Goal: Task Accomplishment & Management: Complete application form

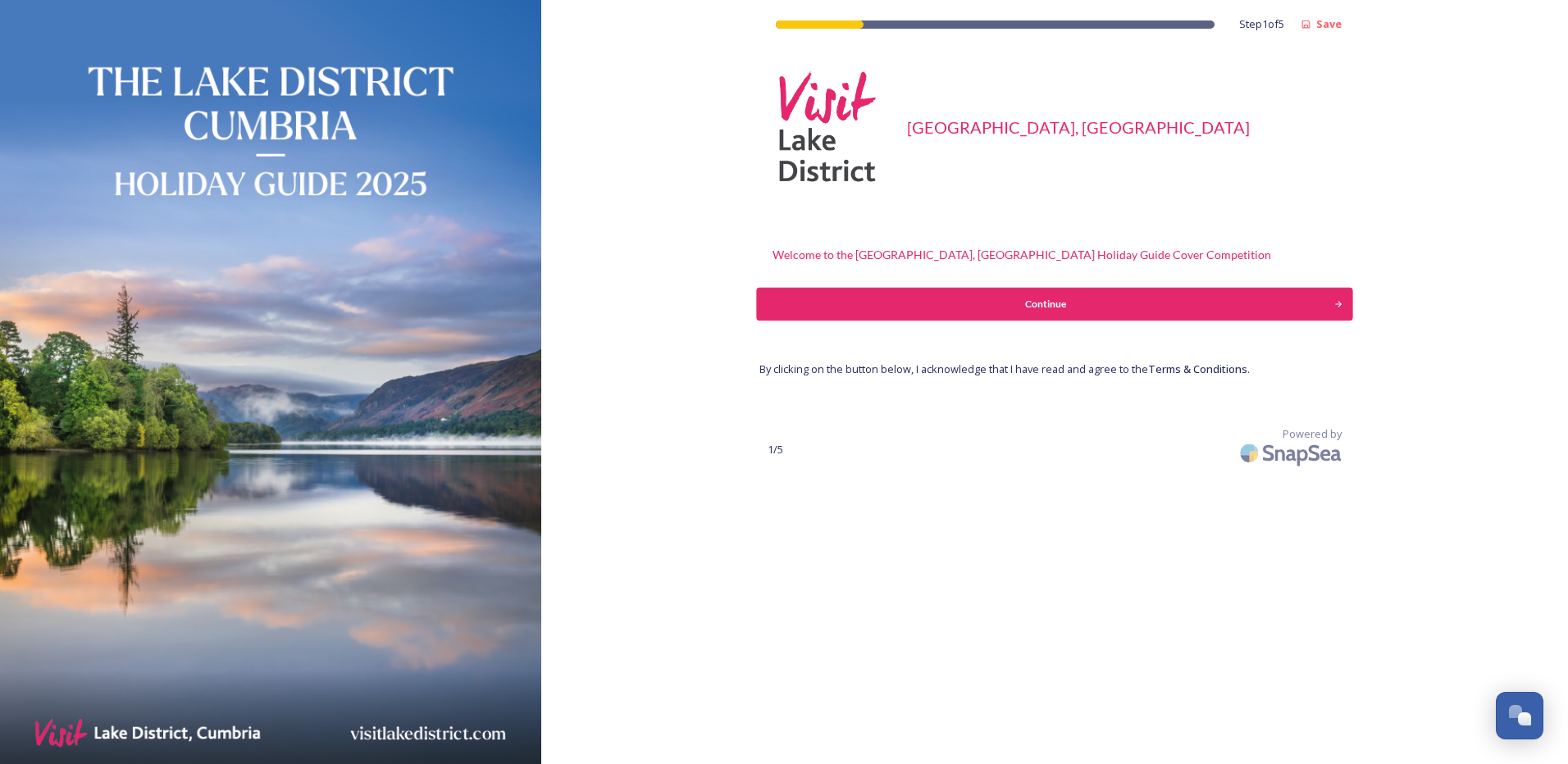
click at [1048, 300] on div "Continue" at bounding box center [1045, 303] width 560 height 15
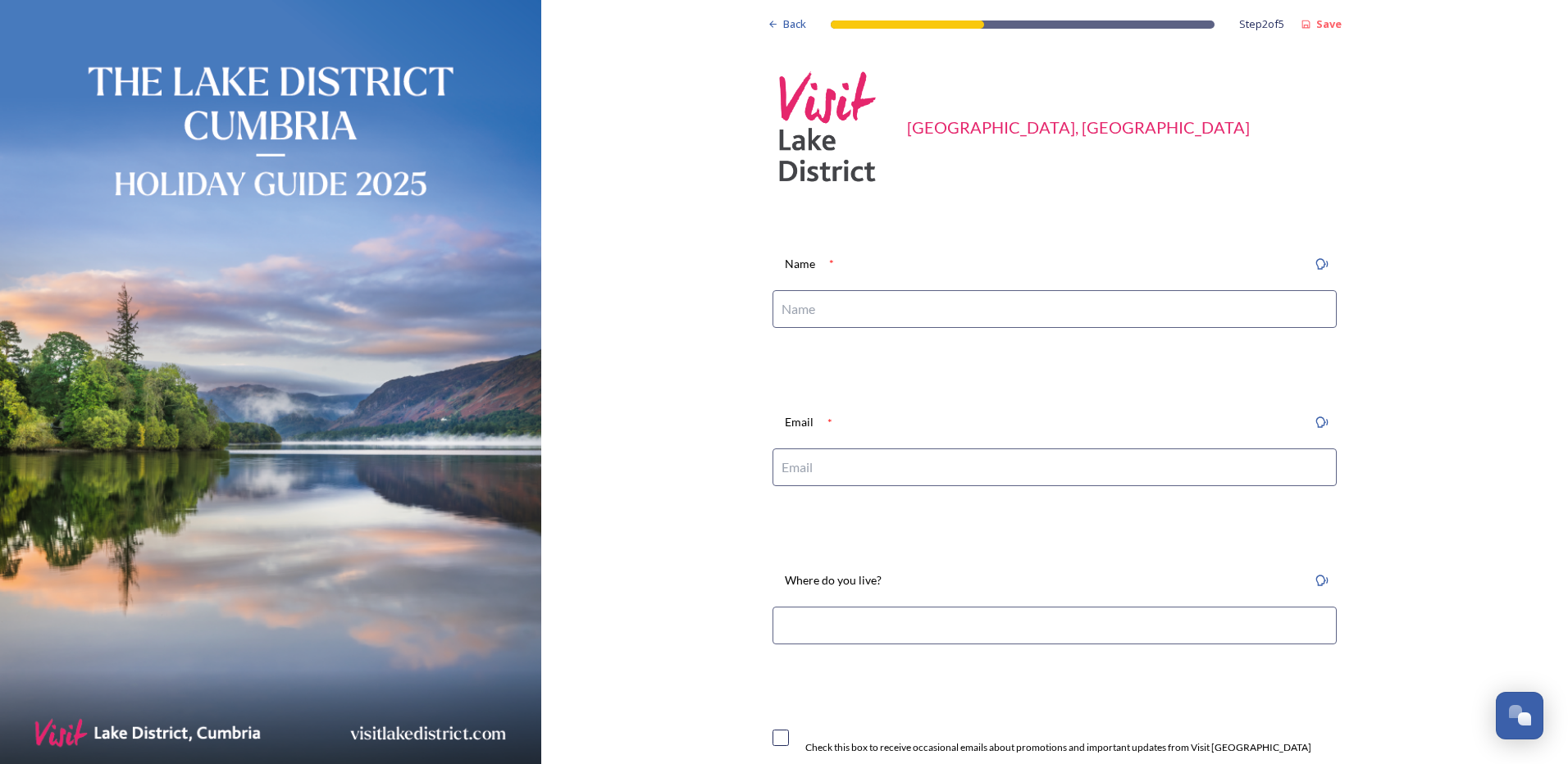
click at [813, 306] on input at bounding box center [1055, 309] width 564 height 37
type input "Peter Keeble"
click at [807, 469] on input at bounding box center [1055, 467] width 564 height 37
type input "peter.keeble@tiscali.co.uk"
click at [1109, 619] on input at bounding box center [1055, 626] width 564 height 37
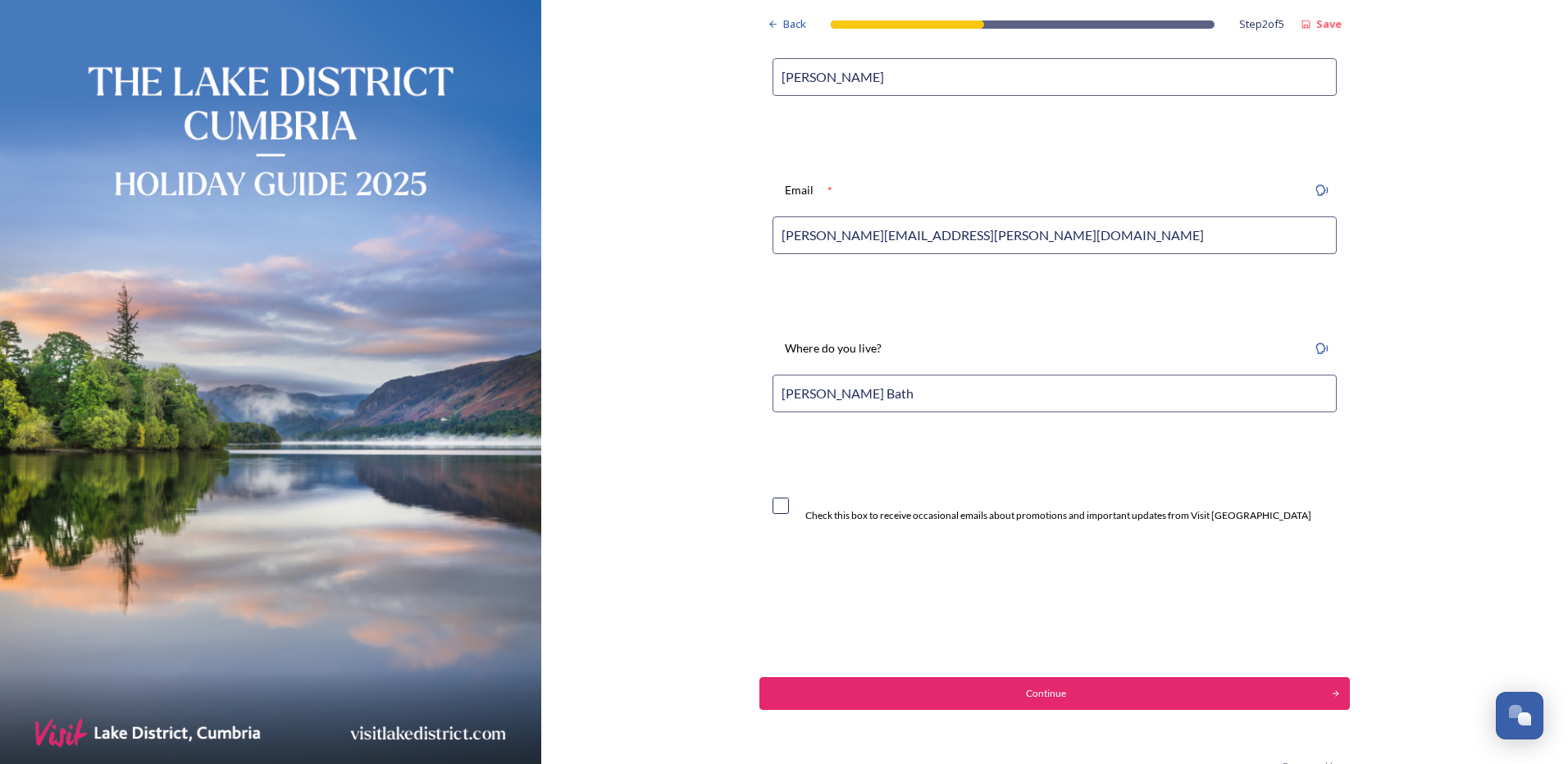
scroll to position [246, 0]
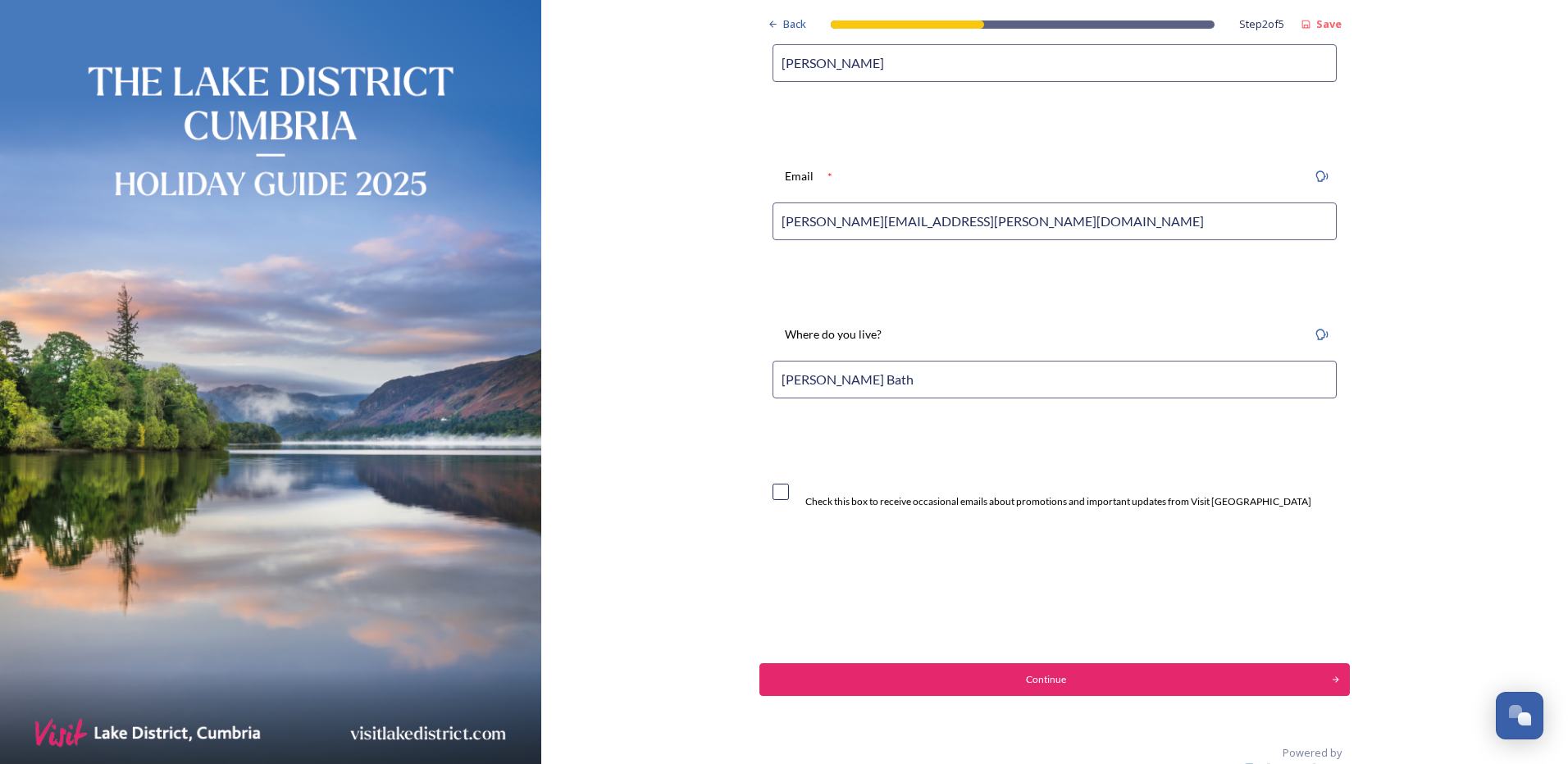
type input "Matlock Bath"
click at [772, 489] on input "checkbox" at bounding box center [780, 492] width 16 height 16
checkbox input "true"
click at [1055, 679] on div "Continue" at bounding box center [1045, 679] width 560 height 15
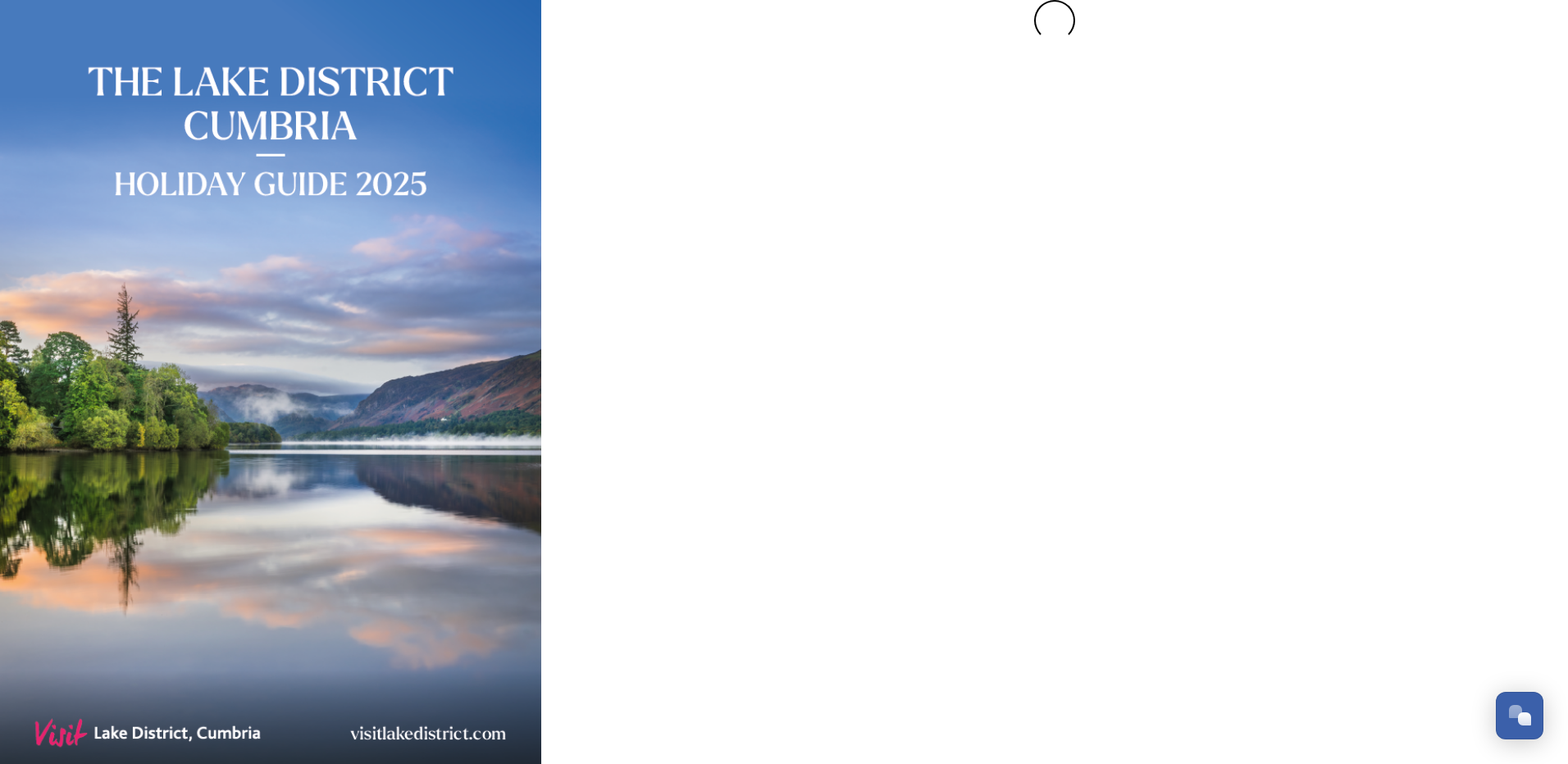
scroll to position [0, 0]
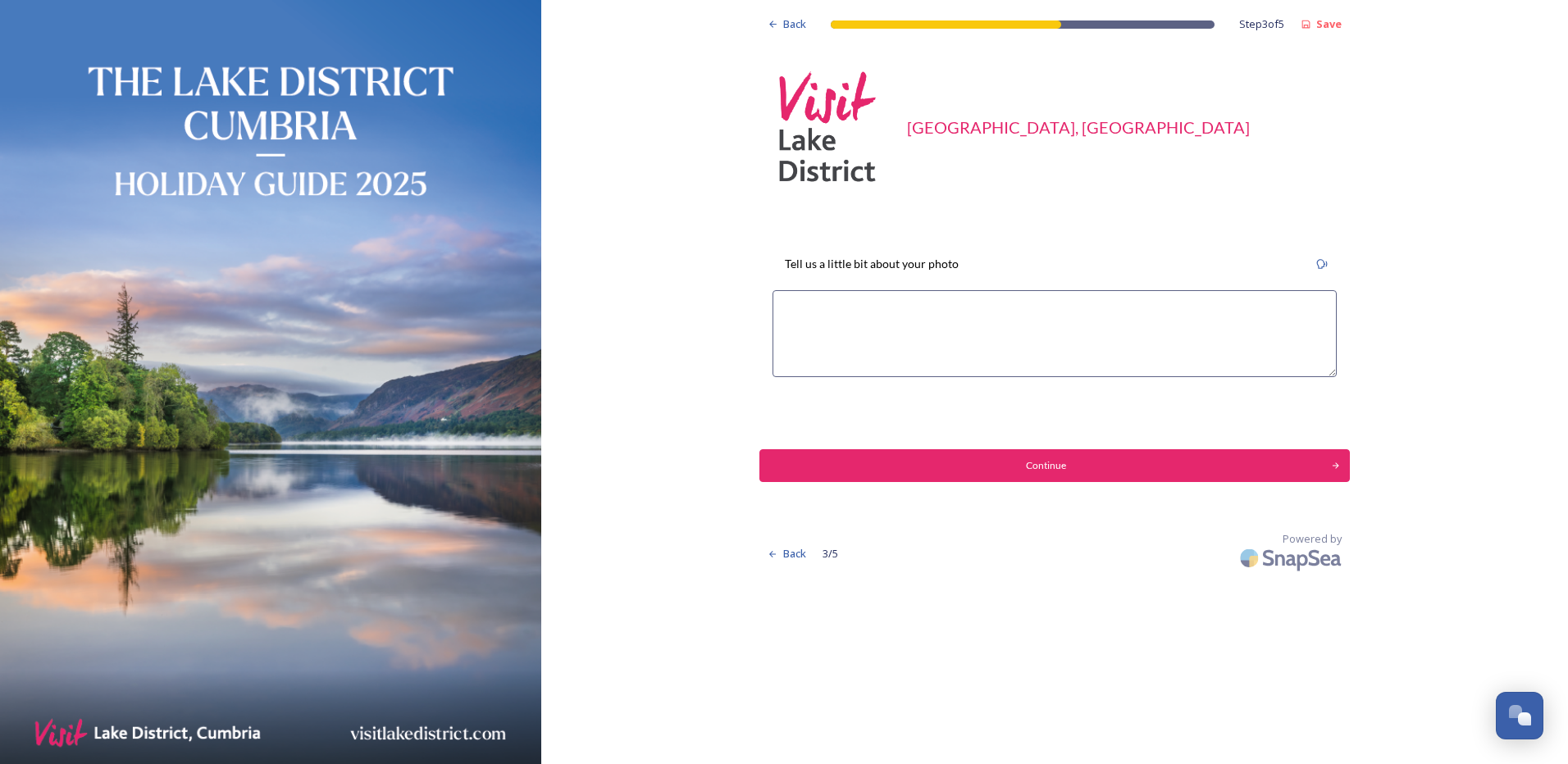
click at [828, 321] on textarea at bounding box center [1055, 333] width 564 height 87
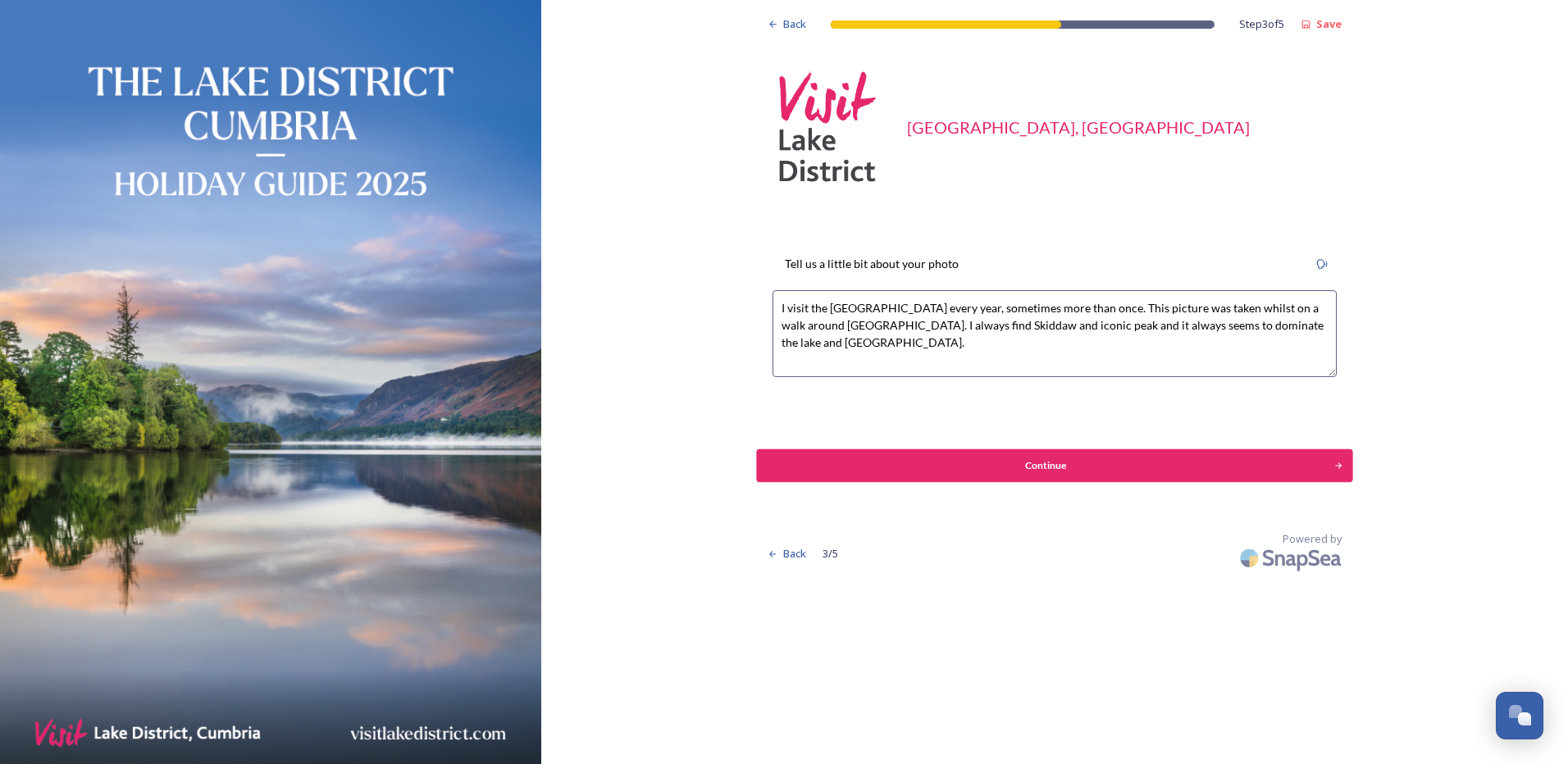
type textarea "I visit the Lake District every year, sometimes more than once. This picture wa…"
click at [1041, 465] on div "Continue" at bounding box center [1045, 465] width 560 height 15
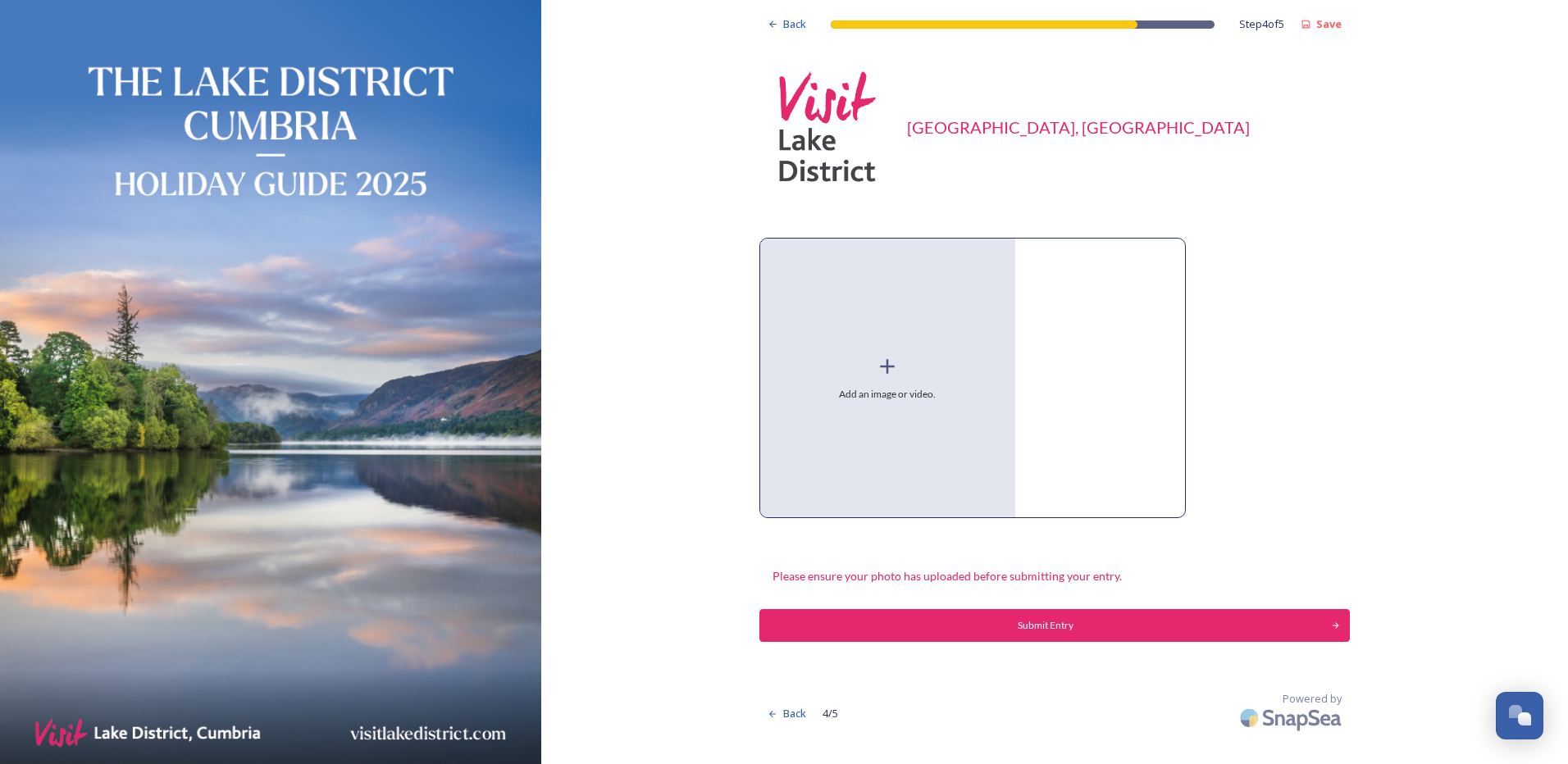
click at [875, 363] on icon at bounding box center [888, 367] width 25 height 25
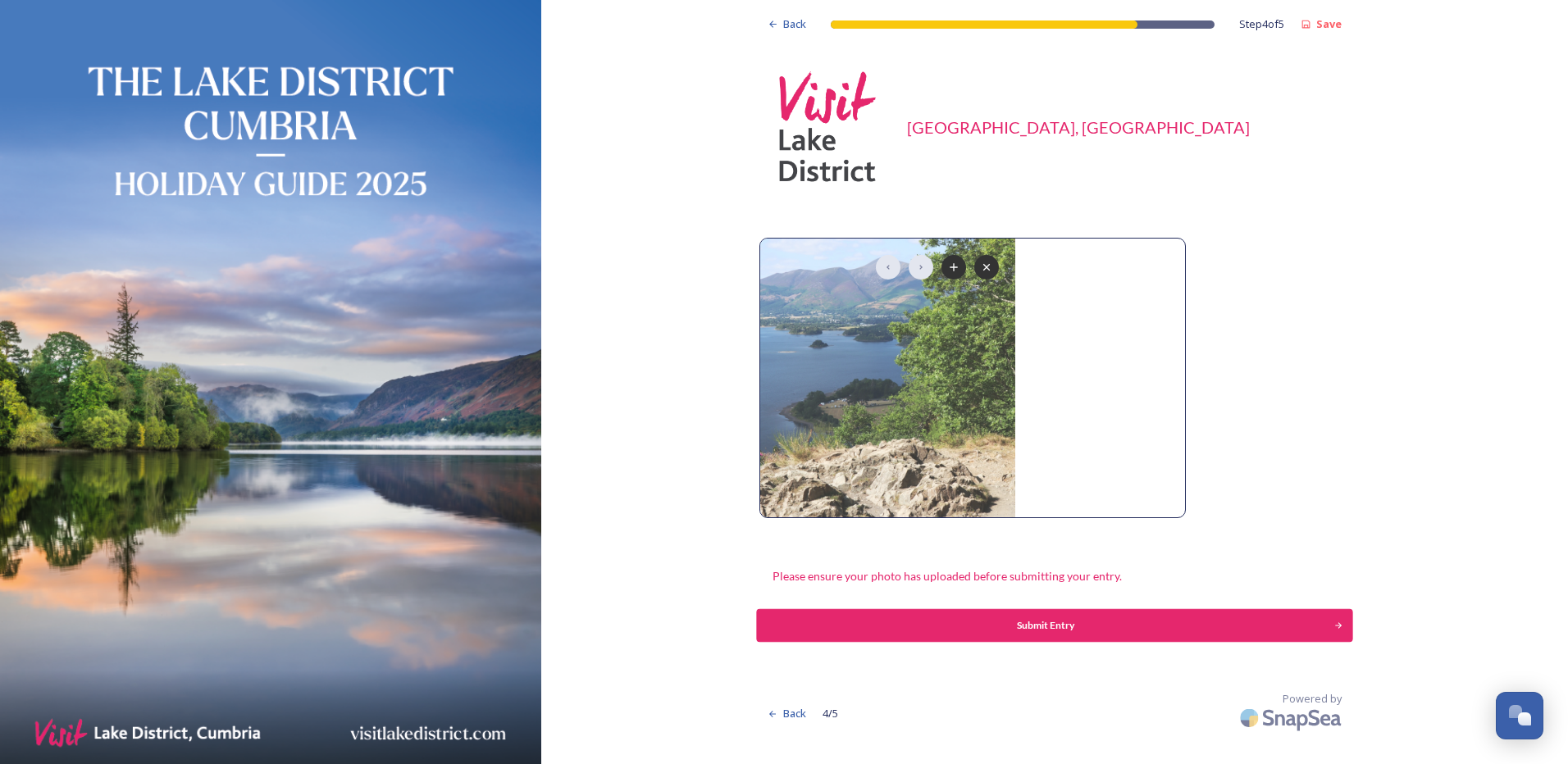
click at [1041, 621] on div "Submit Entry" at bounding box center [1045, 625] width 560 height 15
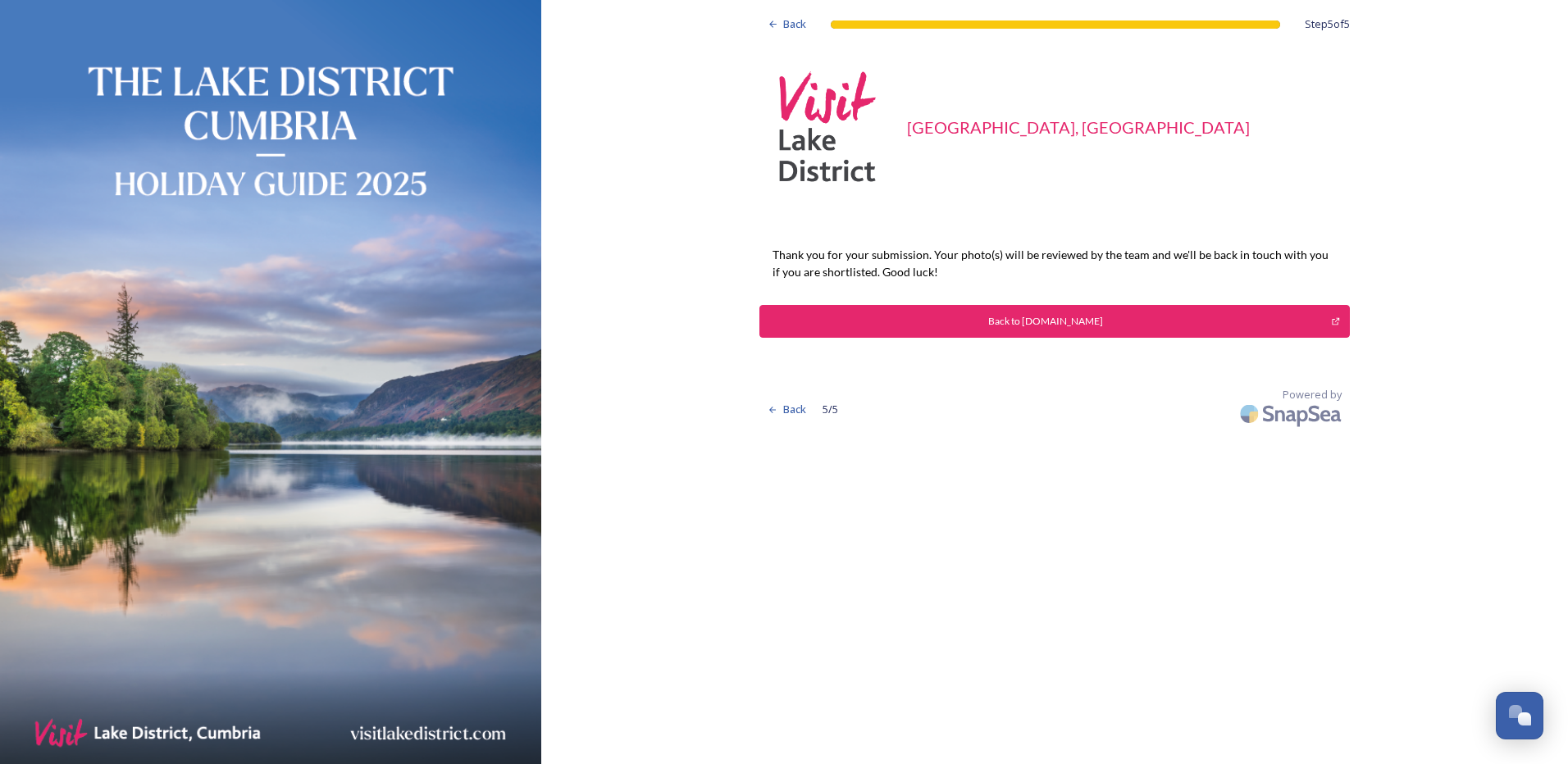
click at [1061, 320] on div "Back to VisitLakeDistrict.com" at bounding box center [1046, 321] width 555 height 15
click at [789, 21] on span "Back" at bounding box center [795, 23] width 23 height 15
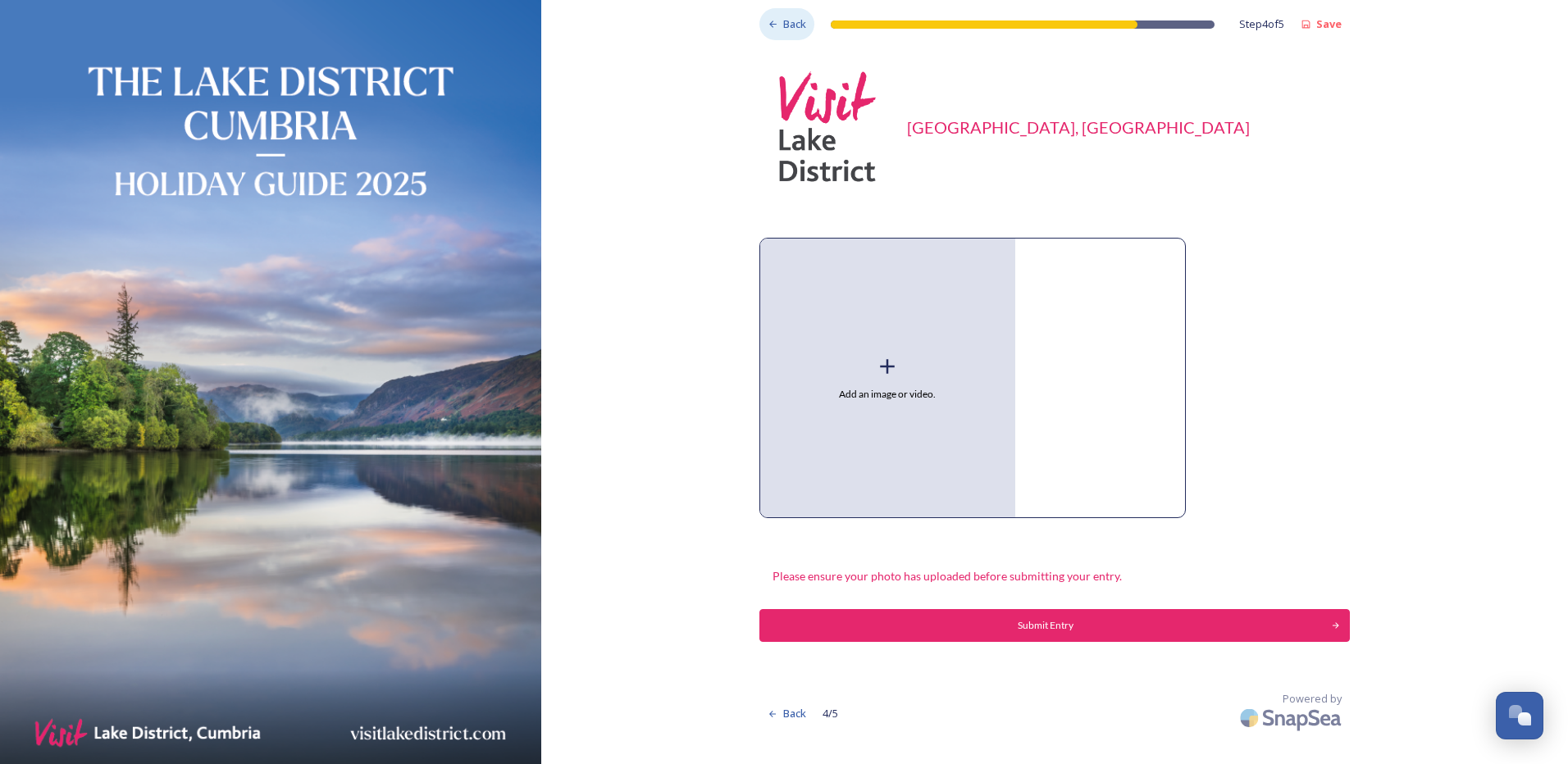
click at [789, 21] on span "Back" at bounding box center [795, 23] width 23 height 15
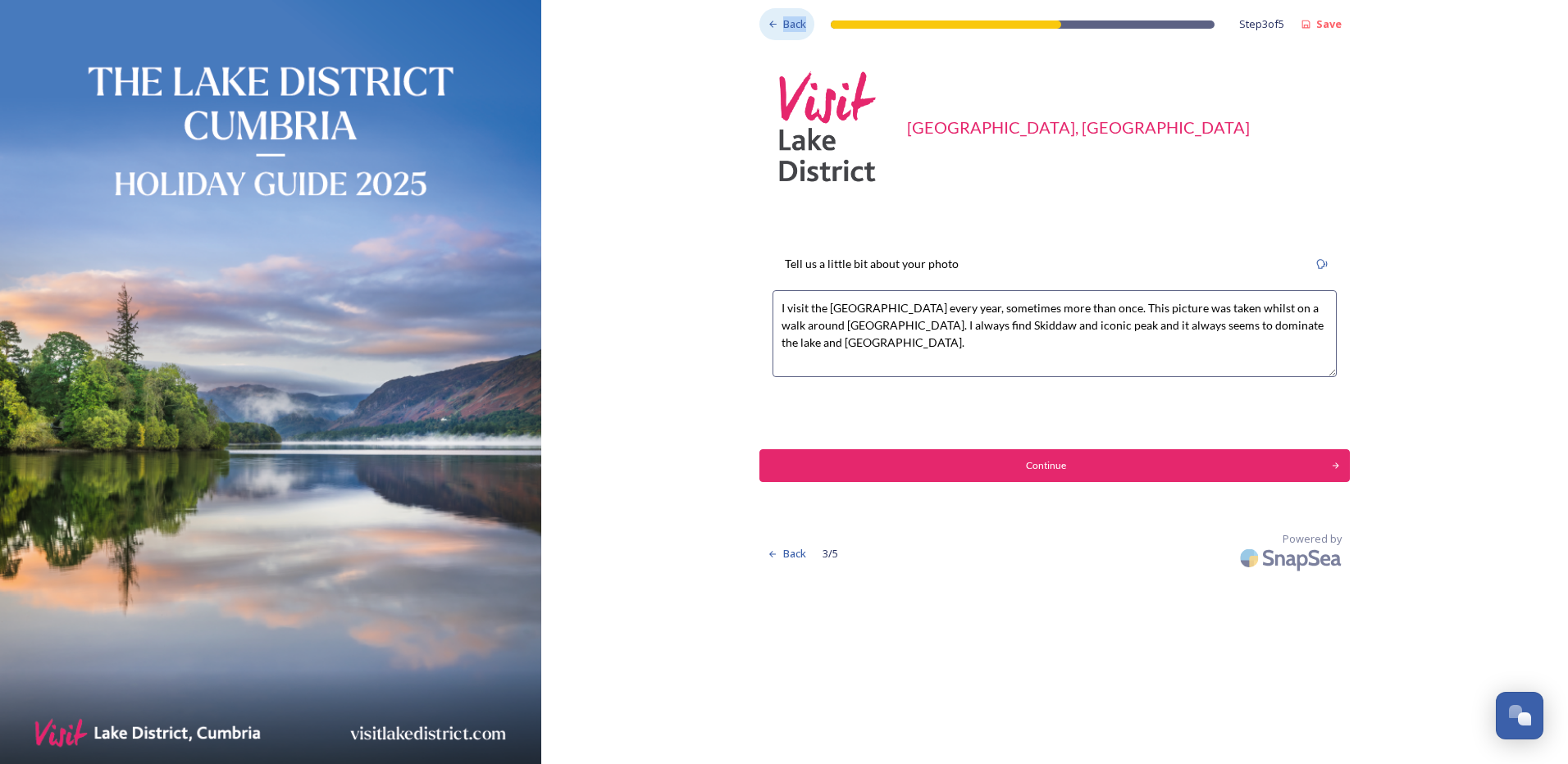
click at [789, 21] on span "Back" at bounding box center [795, 23] width 23 height 15
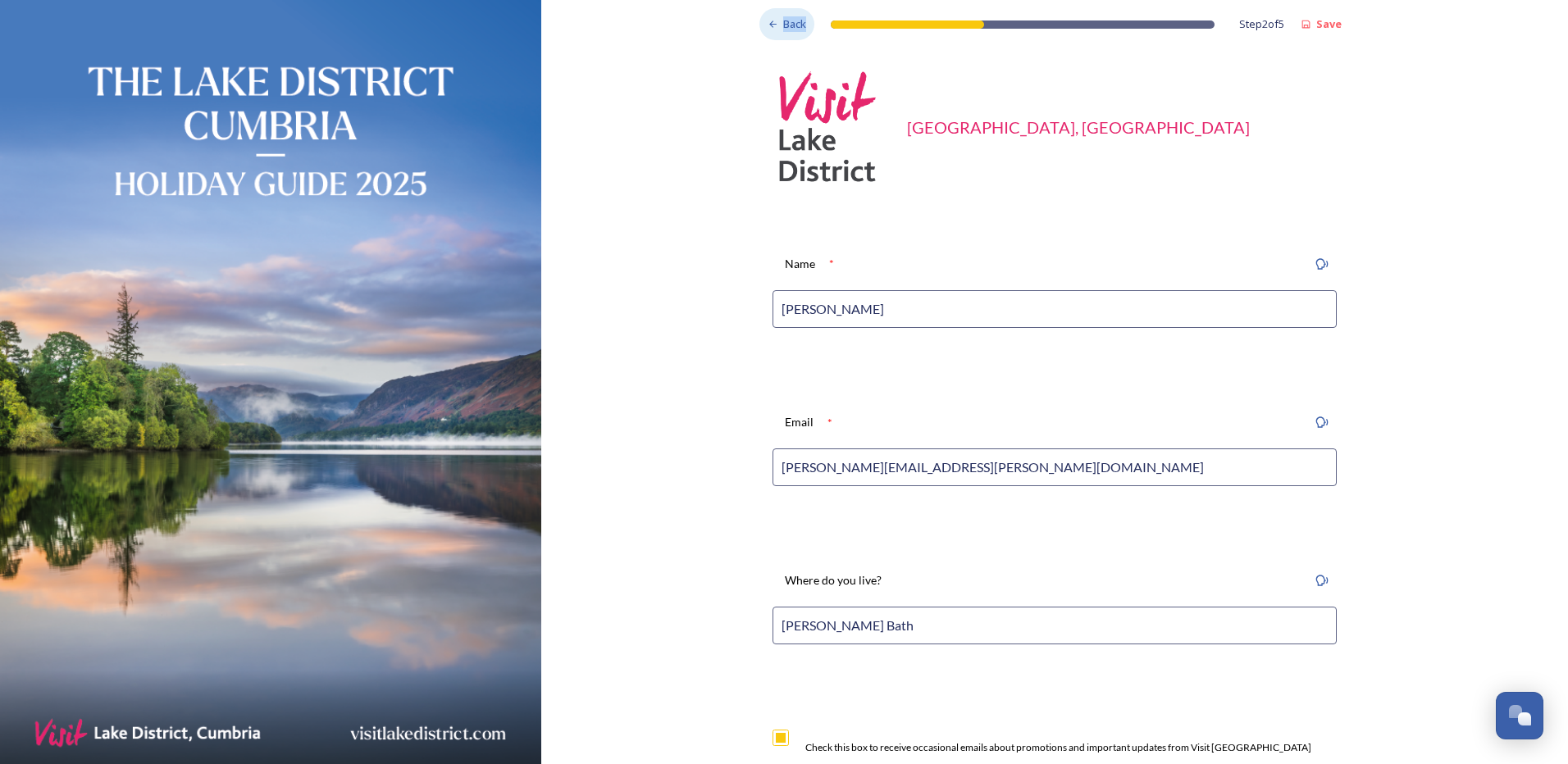
click at [789, 21] on span "Back" at bounding box center [795, 23] width 23 height 15
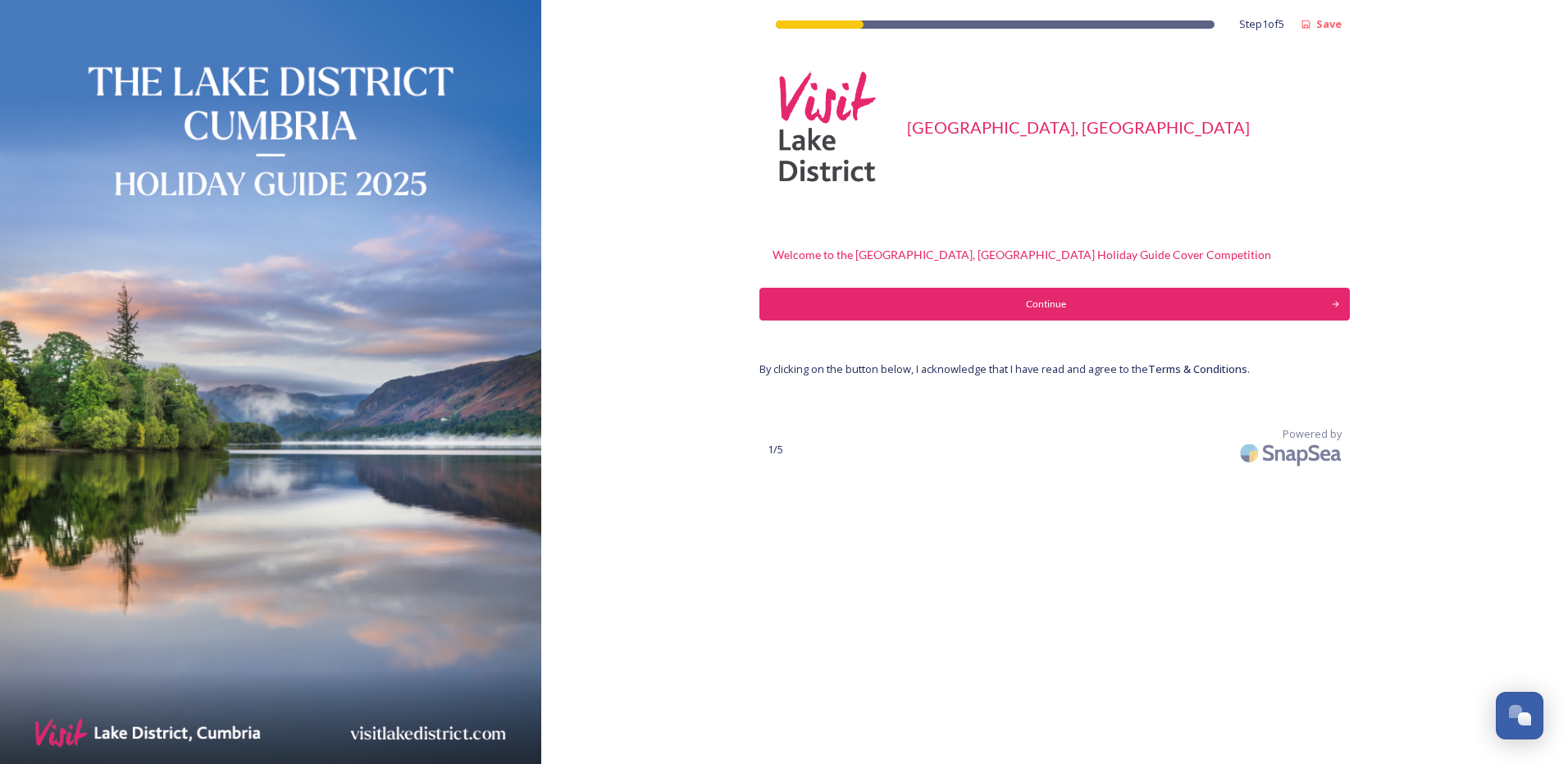
click at [789, 21] on div at bounding box center [820, 24] width 88 height 8
click at [1071, 303] on div "Continue" at bounding box center [1045, 303] width 560 height 15
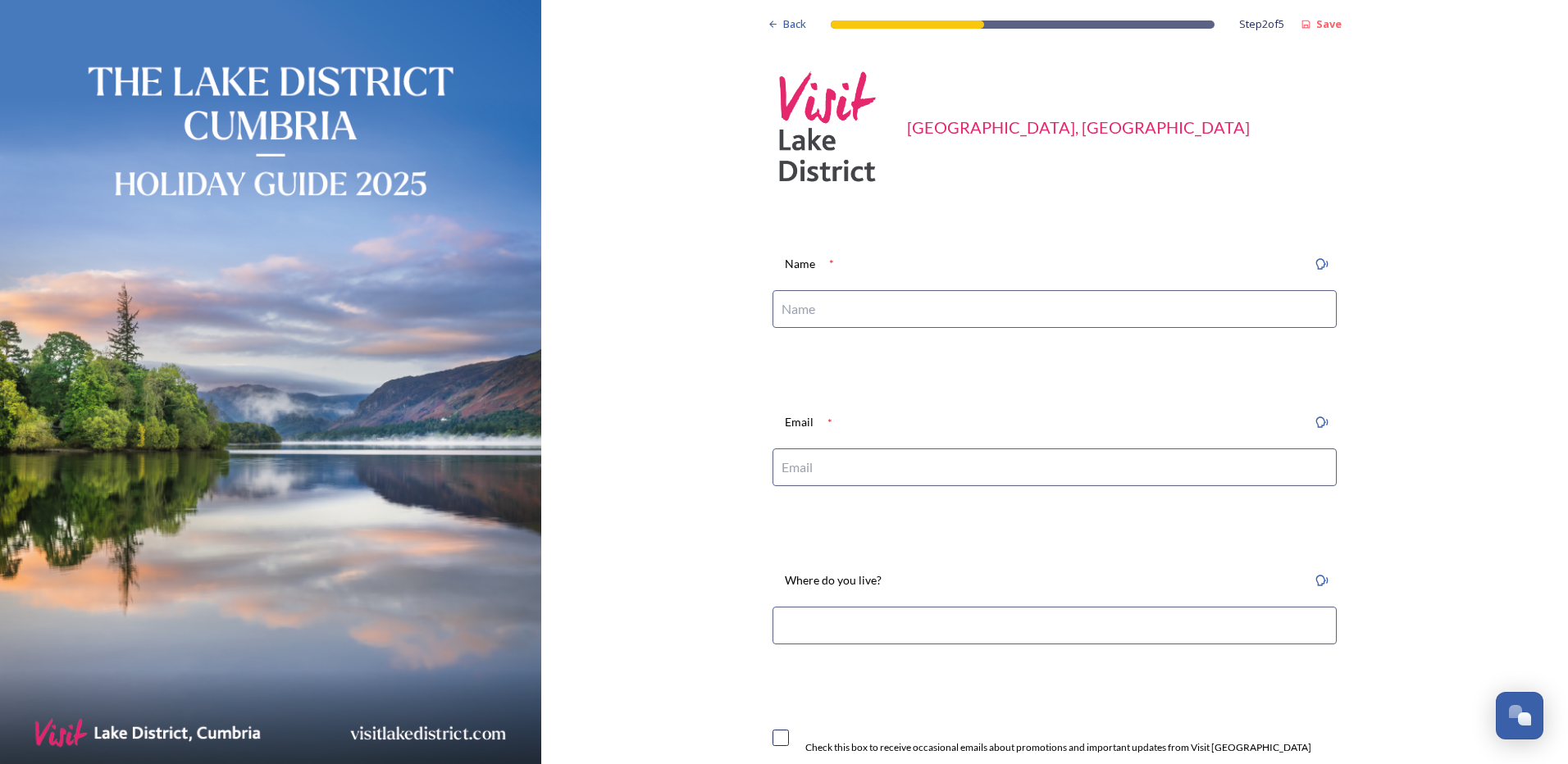
click at [803, 312] on input at bounding box center [1055, 309] width 564 height 37
type input "Susan Kimpton"
click at [788, 467] on input at bounding box center [1055, 467] width 564 height 37
type input "sue.kimpton7@gmail.com"
click at [825, 614] on input at bounding box center [1055, 626] width 564 height 37
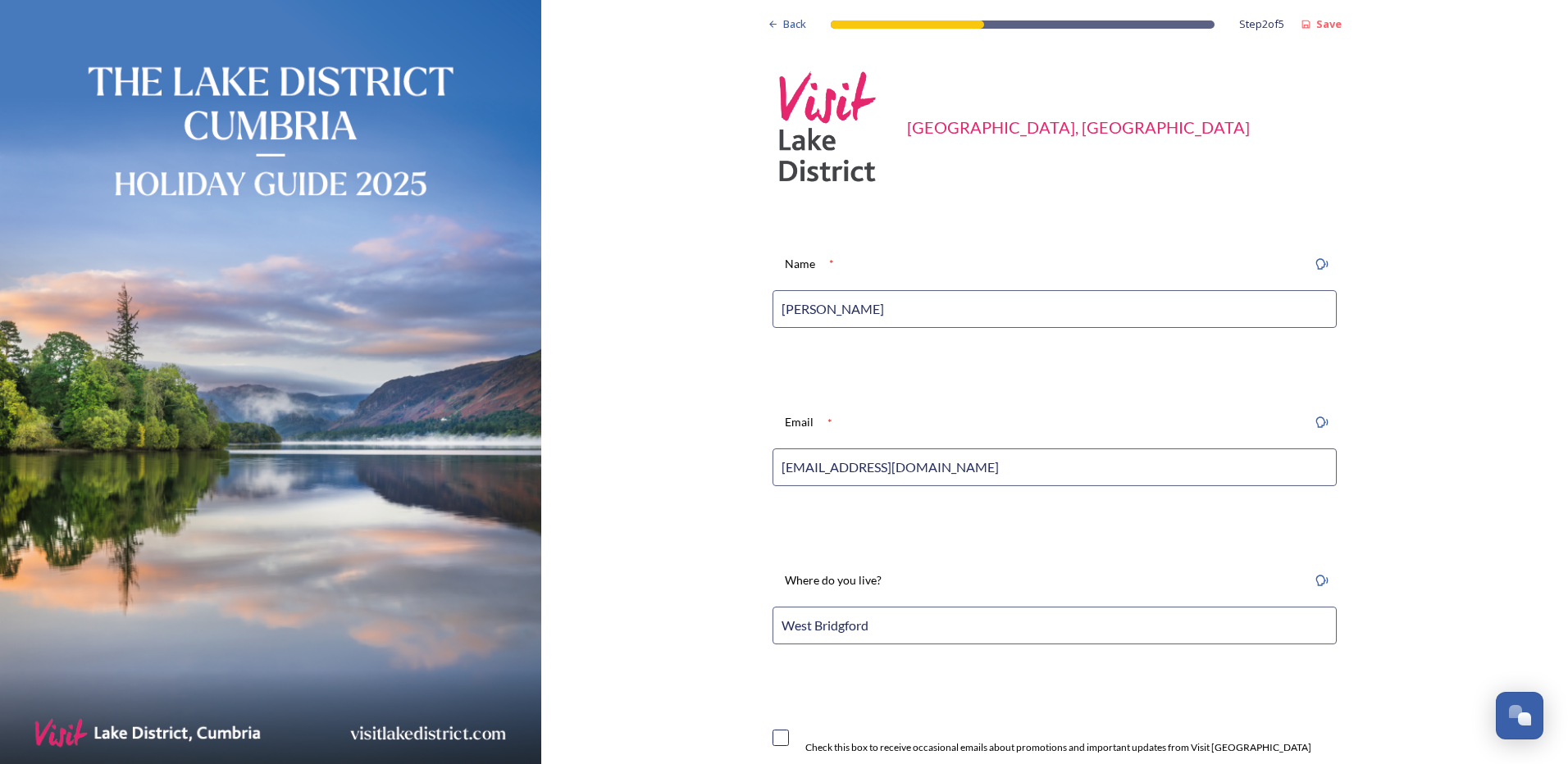
scroll to position [246, 0]
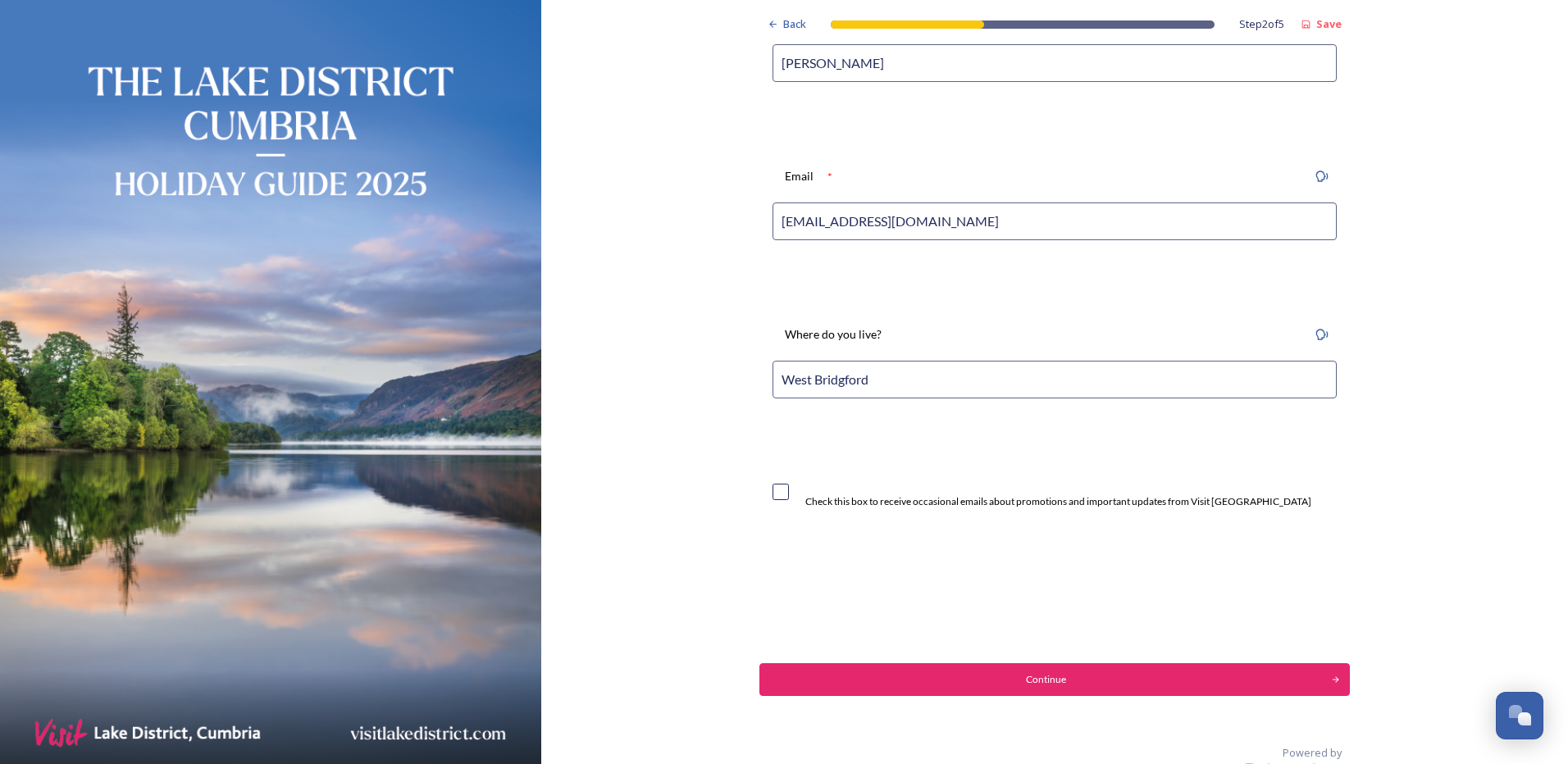
type input "West Bridgford"
click at [772, 487] on input "checkbox" at bounding box center [780, 492] width 16 height 16
checkbox input "true"
click at [1044, 683] on div "Continue" at bounding box center [1045, 679] width 560 height 15
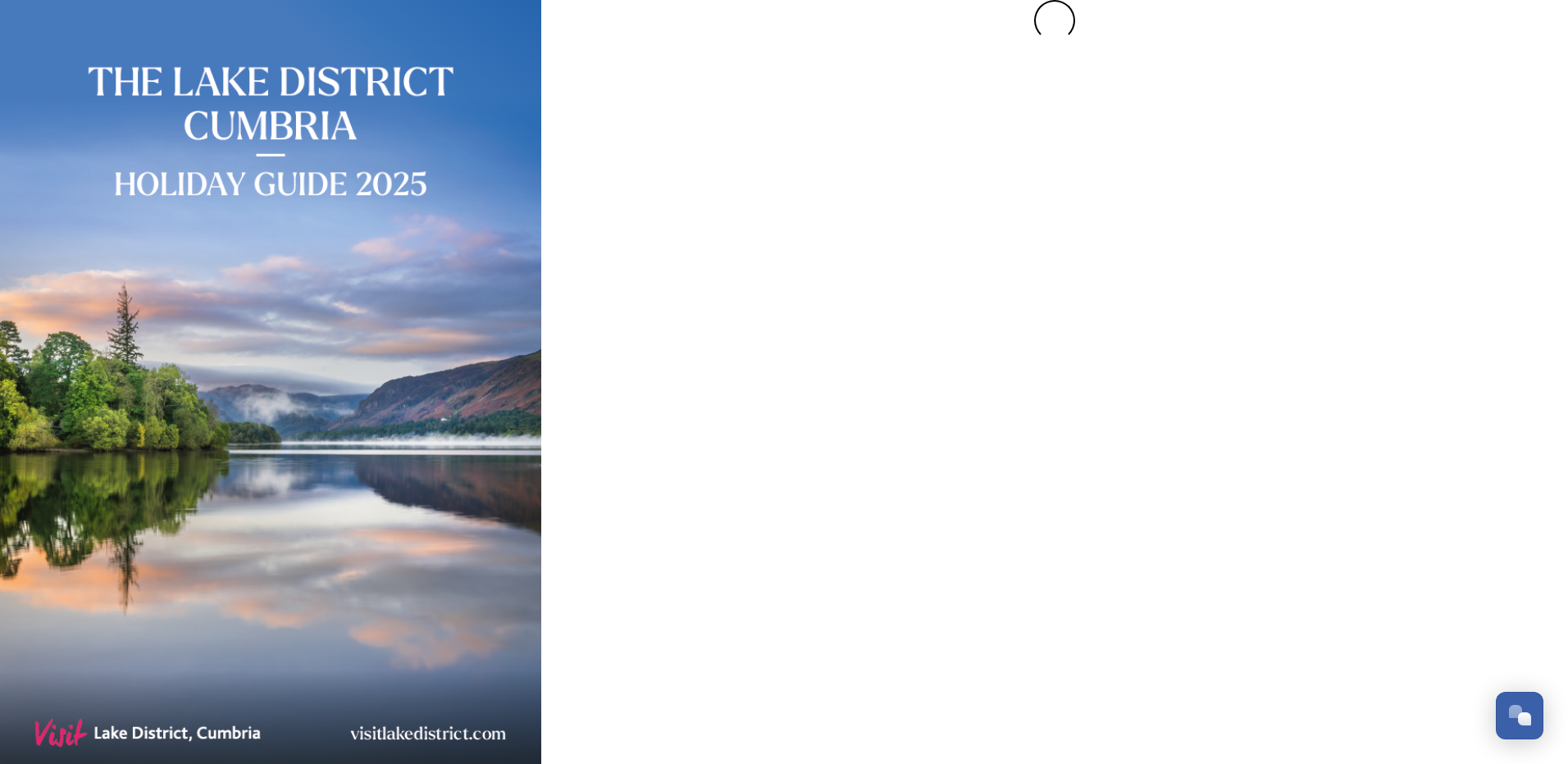
scroll to position [0, 0]
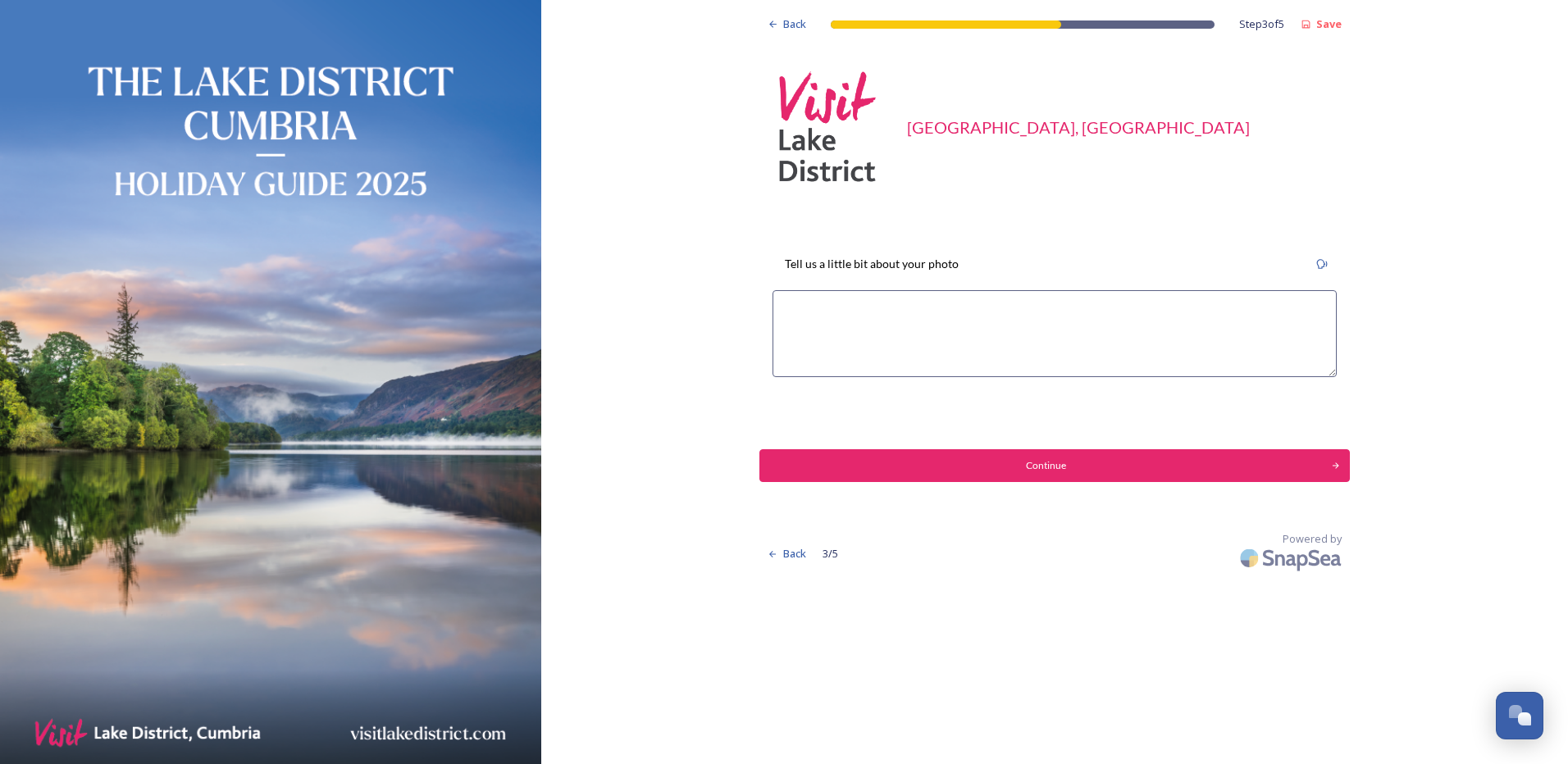
drag, startPoint x: 825, startPoint y: 343, endPoint x: 838, endPoint y: 342, distance: 13.0
click at [827, 342] on textarea at bounding box center [1055, 333] width 564 height 87
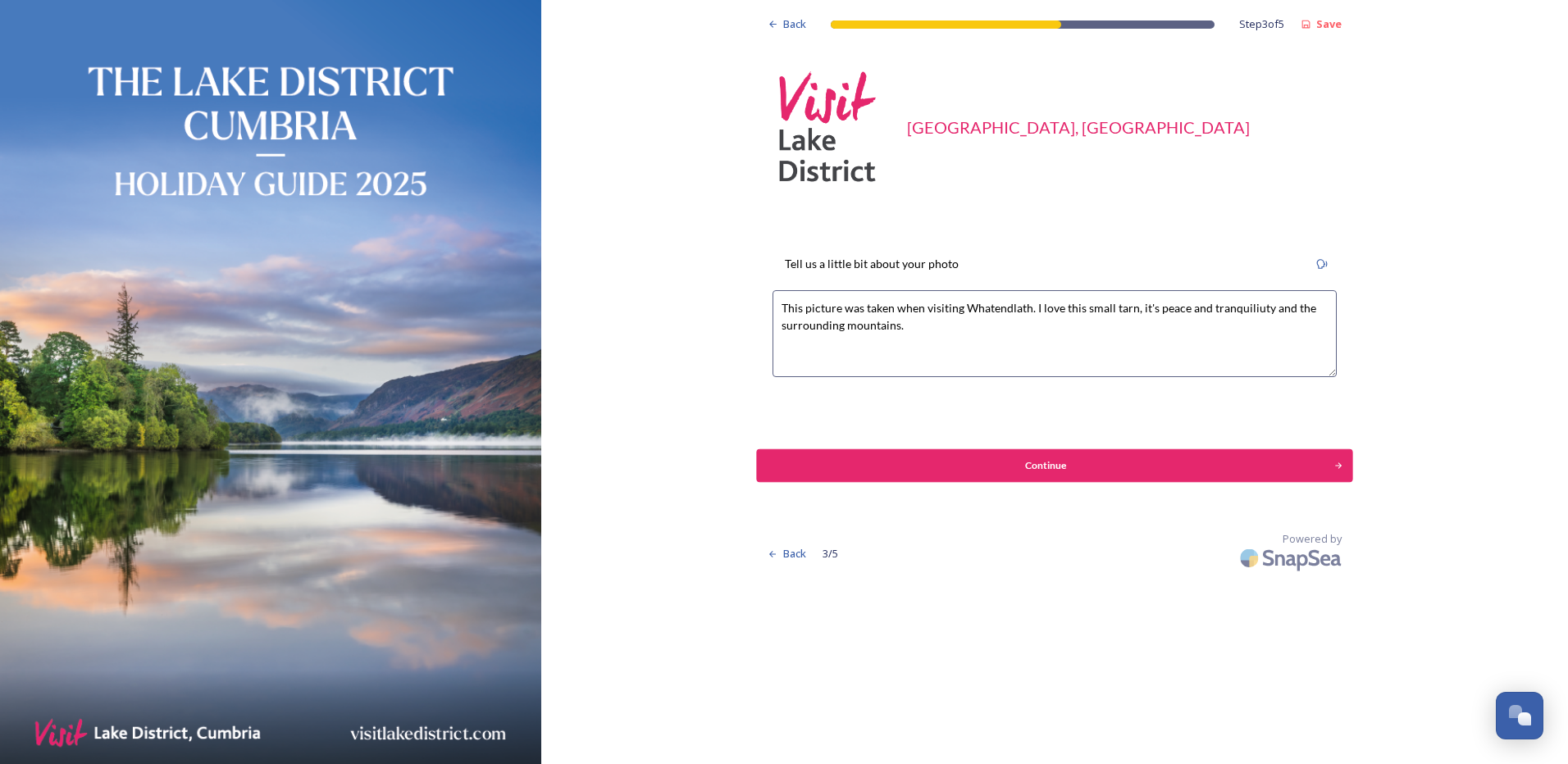
type textarea "This picture was taken when visiting Whatendlath. I love this small tarn, it's …"
click at [1030, 460] on div "Continue" at bounding box center [1045, 465] width 560 height 15
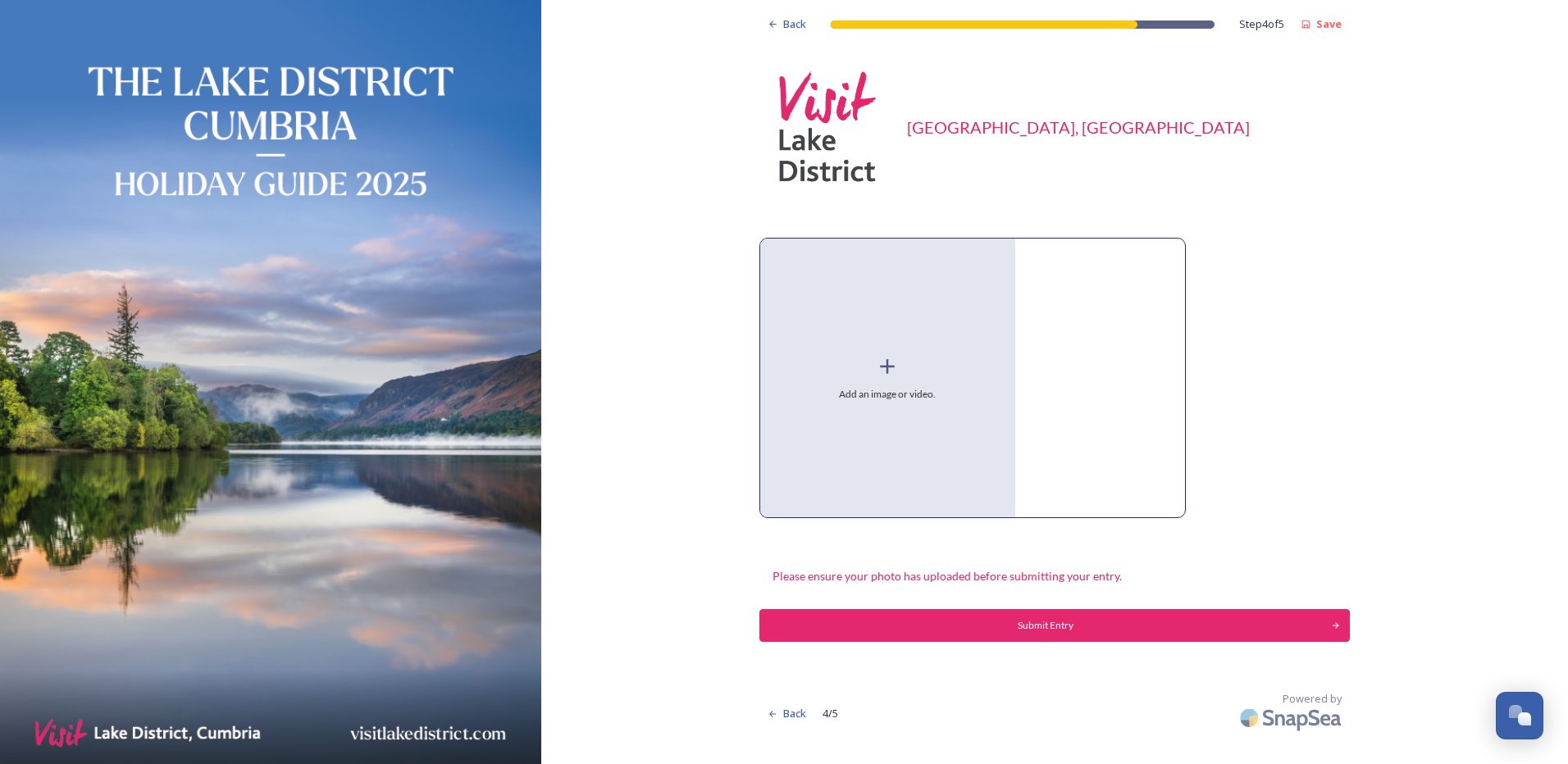
click at [900, 386] on span "Add an image or video." at bounding box center [888, 394] width 96 height 15
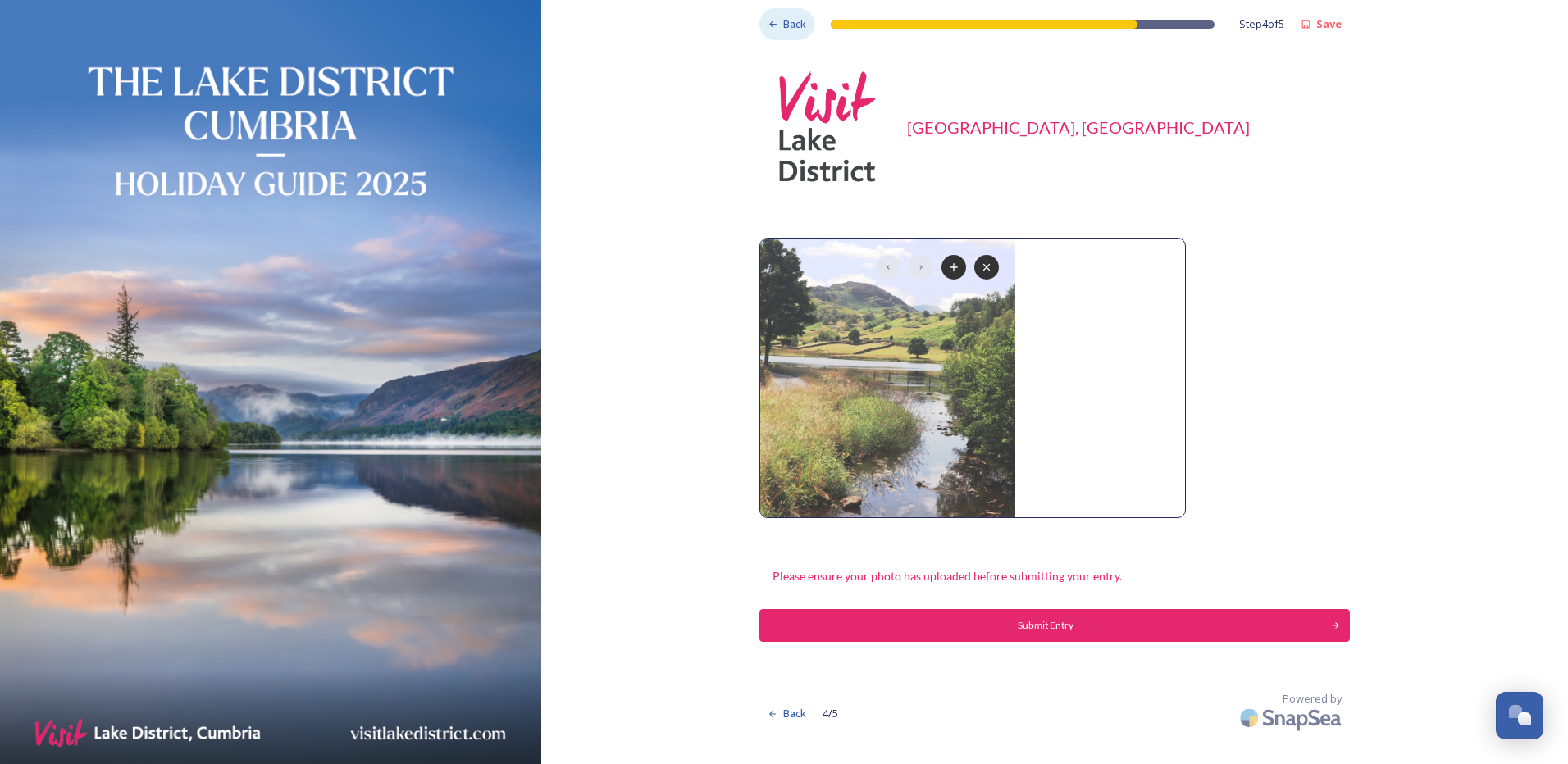
click at [794, 22] on span "Back" at bounding box center [795, 23] width 23 height 15
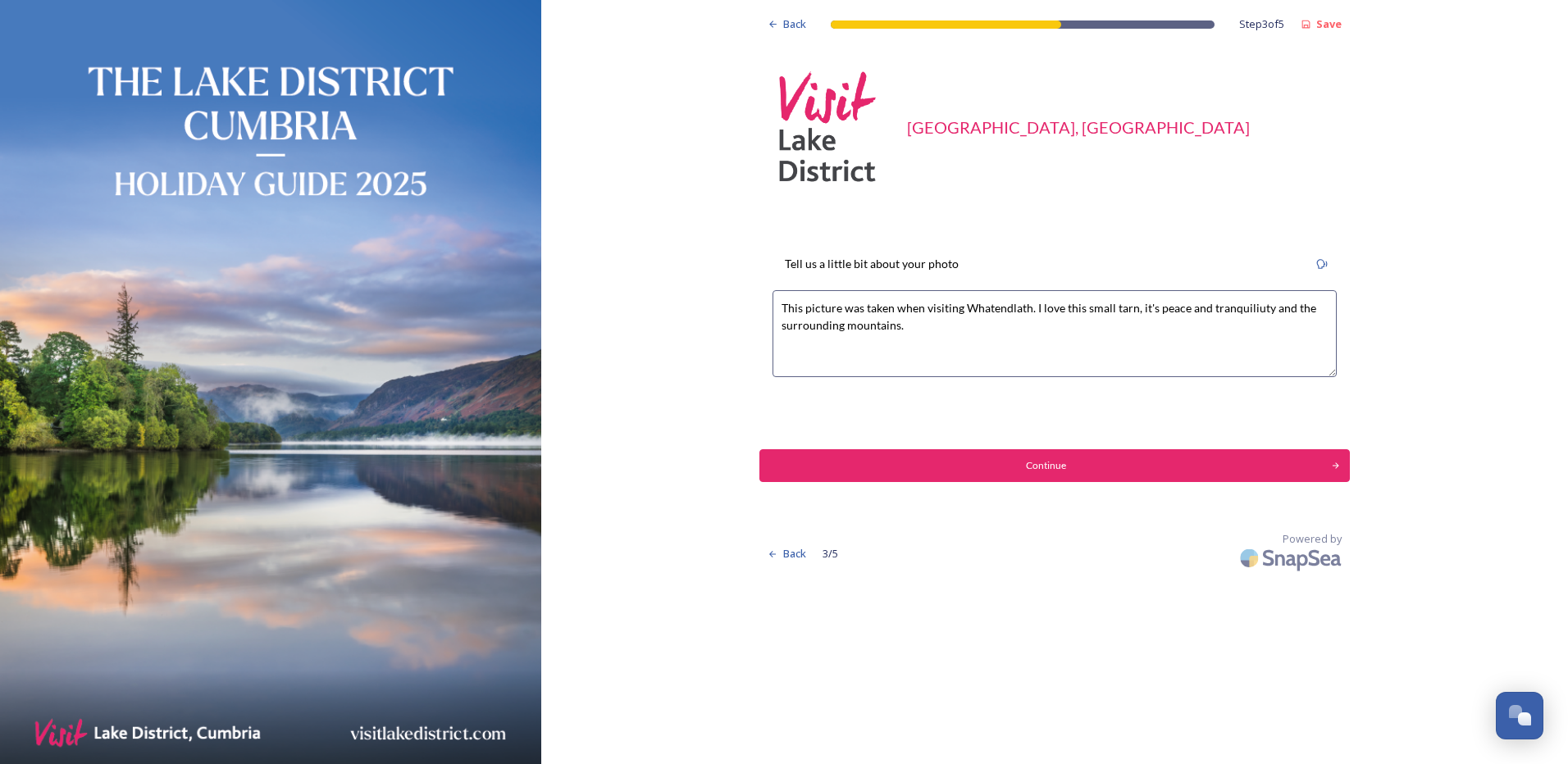
click at [976, 306] on textarea "This picture was taken when visiting Whatendlath. I love this small tarn, it's …" at bounding box center [1055, 333] width 564 height 87
click at [1245, 307] on textarea "This picture was taken when visiting Watendlath. I love this small tarn, it's p…" at bounding box center [1055, 333] width 564 height 87
type textarea "This picture was taken when visiting Watendlath. I love this small tarn, it's p…"
click at [1337, 457] on button "Continue" at bounding box center [1055, 465] width 596 height 33
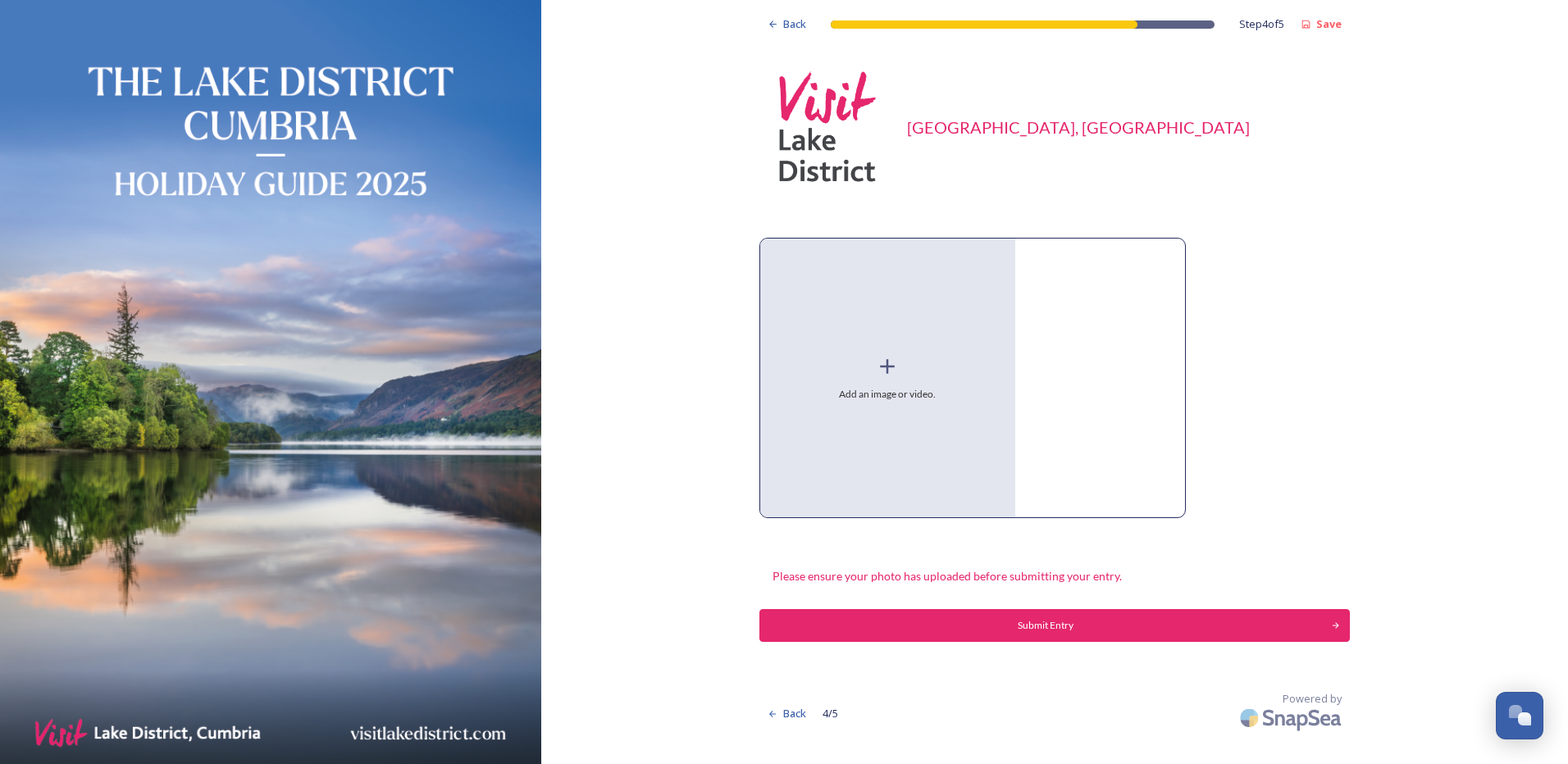
click at [883, 373] on icon at bounding box center [888, 367] width 25 height 25
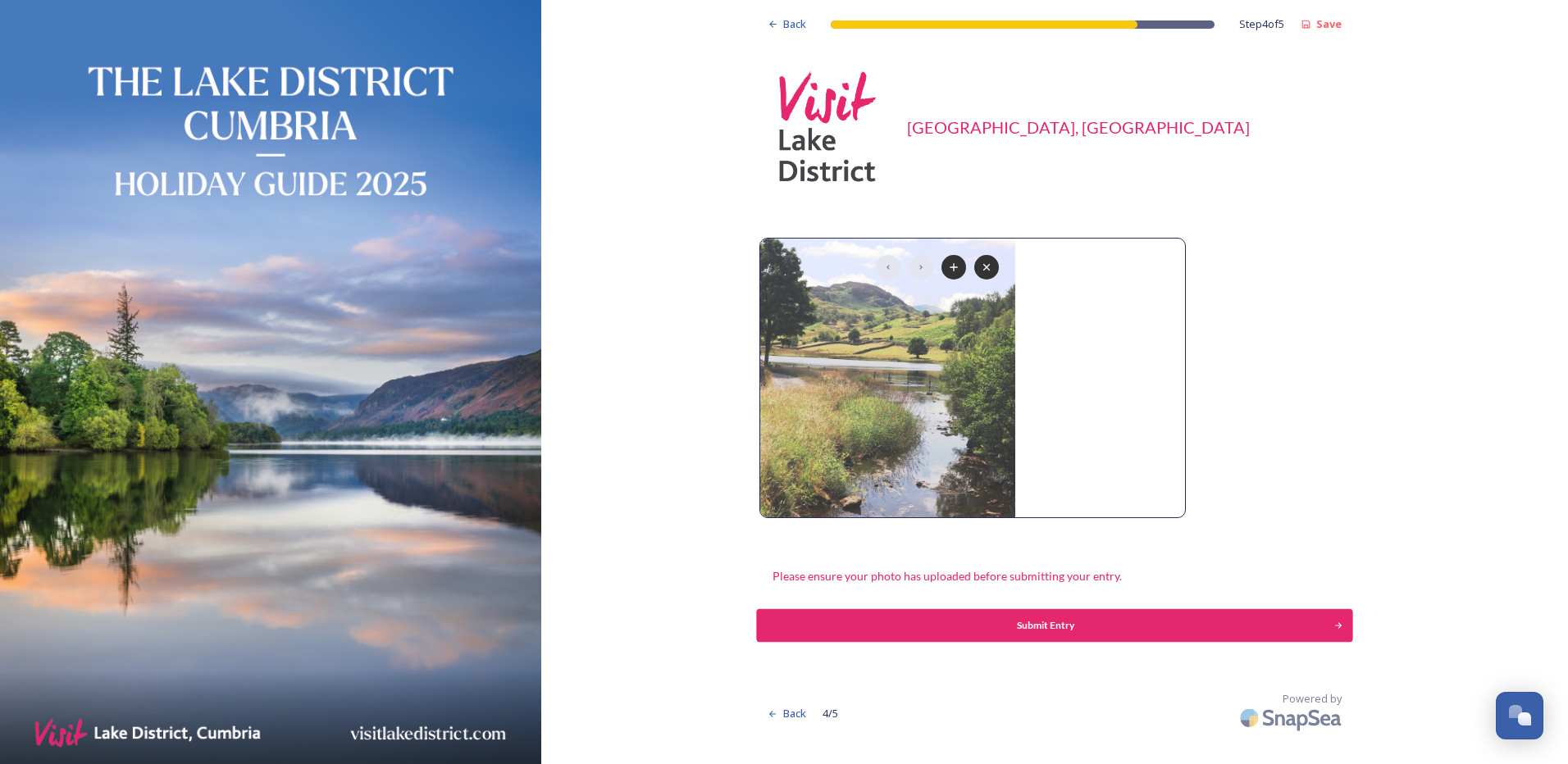
click at [1045, 621] on div "Submit Entry" at bounding box center [1045, 625] width 560 height 15
